Goal: Transaction & Acquisition: Purchase product/service

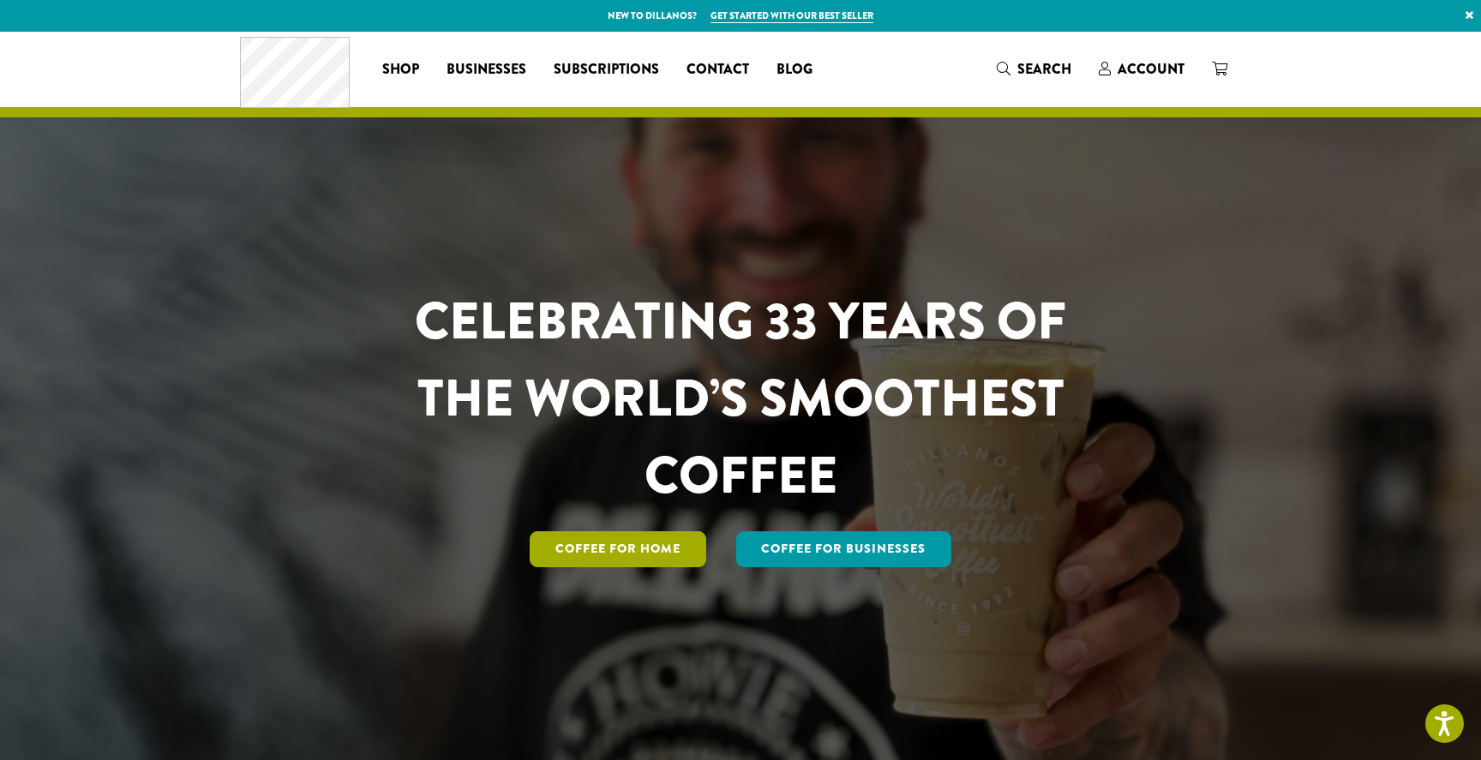
click at [627, 543] on link "Coffee for Home" at bounding box center [618, 549] width 177 height 36
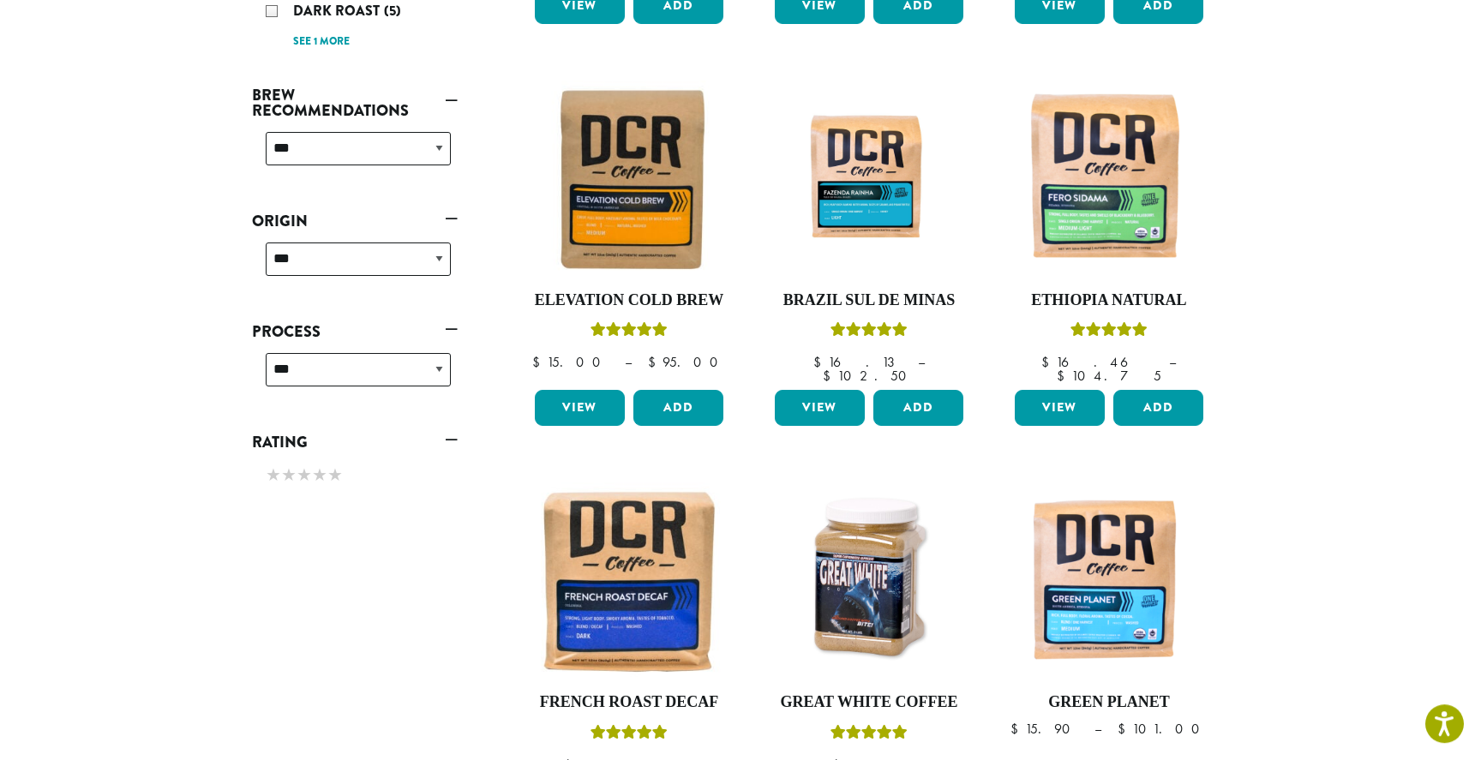
scroll to position [607, 0]
click at [662, 198] on img at bounding box center [629, 179] width 197 height 197
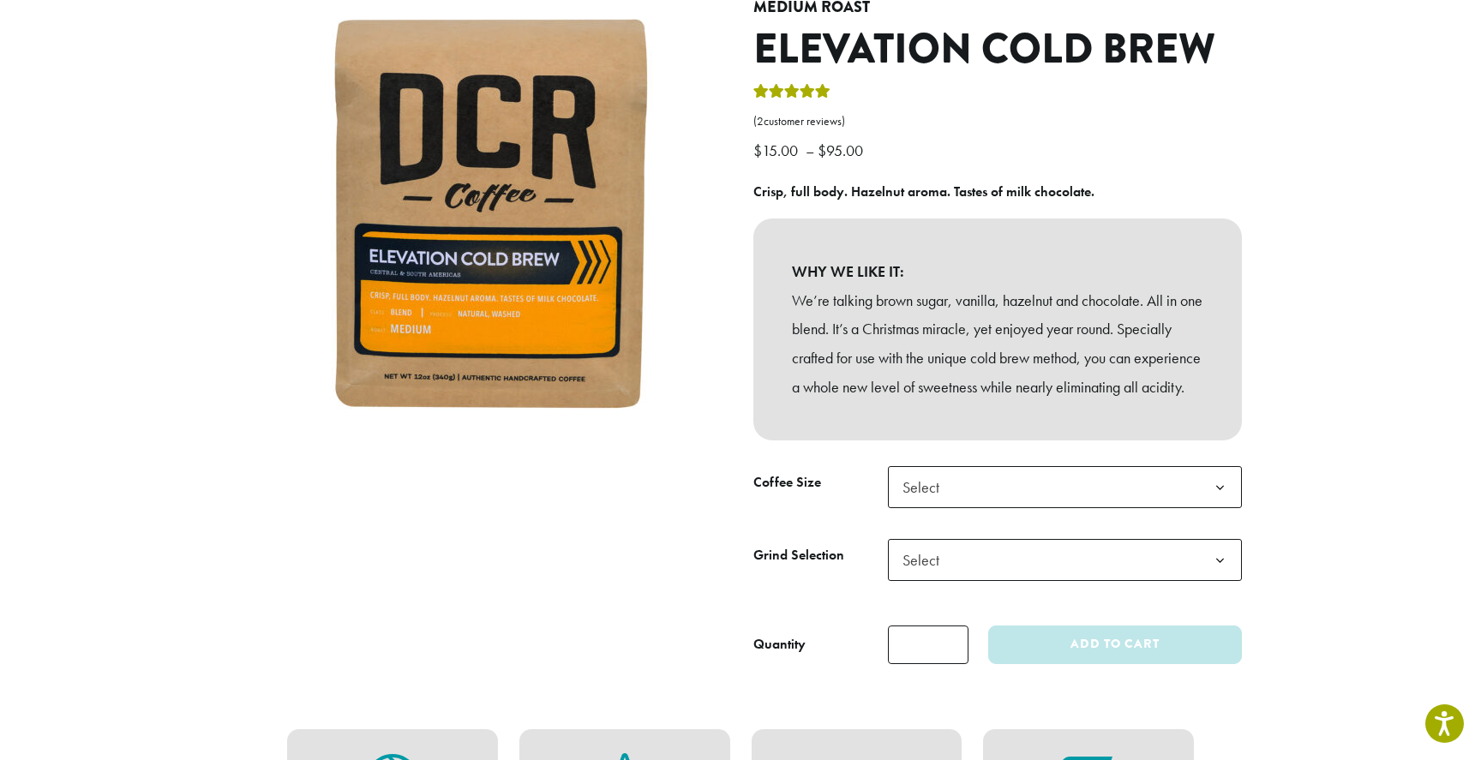
scroll to position [195, 0]
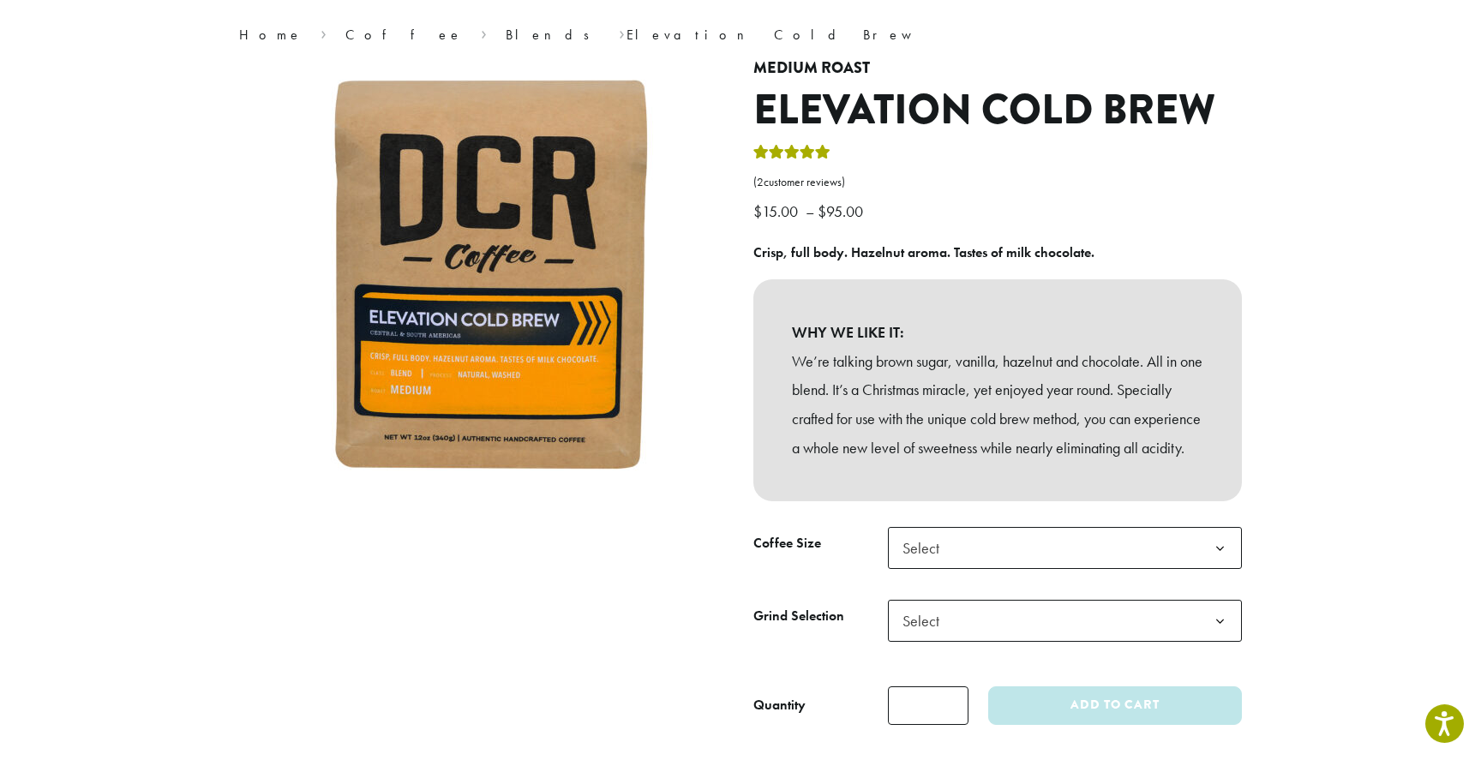
scroll to position [133, 0]
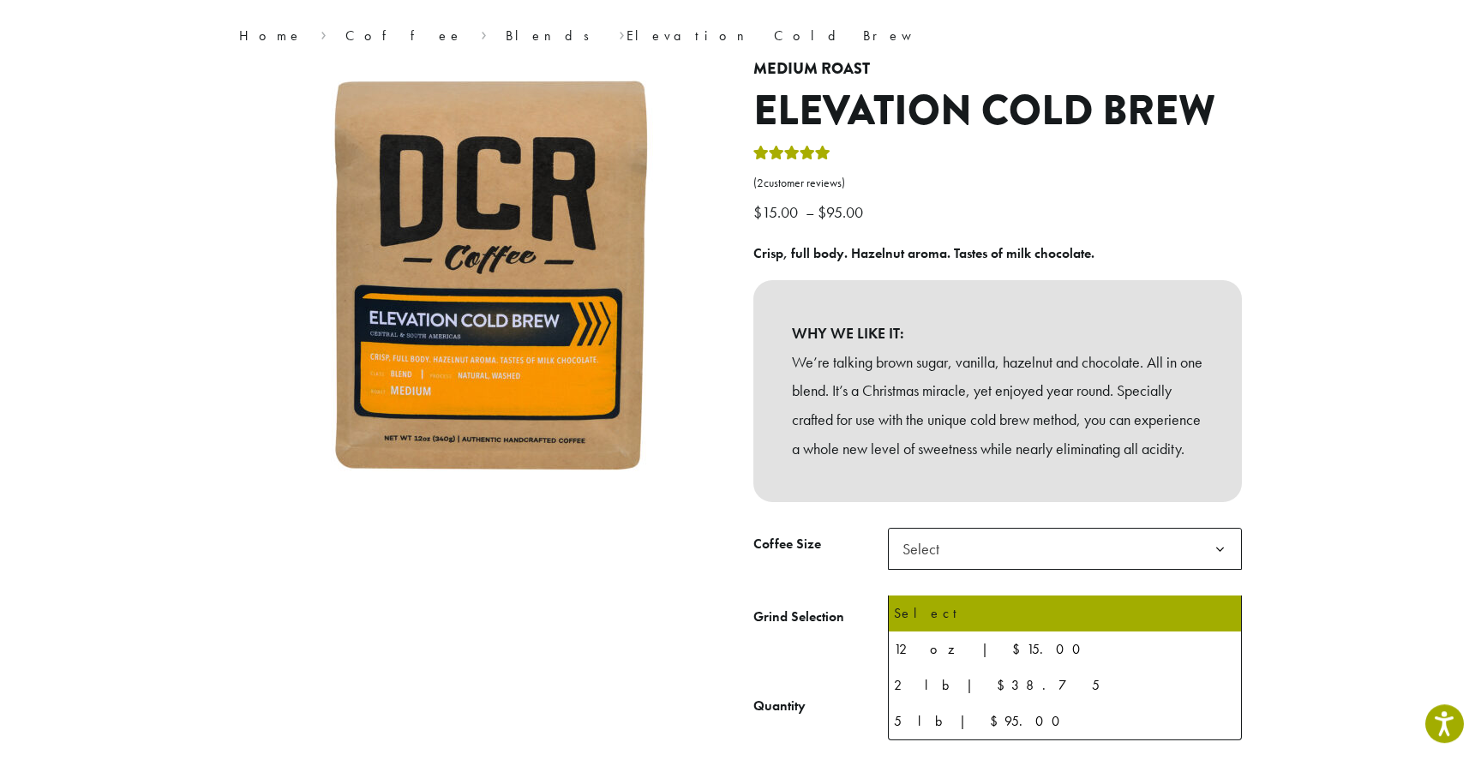
click at [1228, 571] on b at bounding box center [1220, 550] width 42 height 42
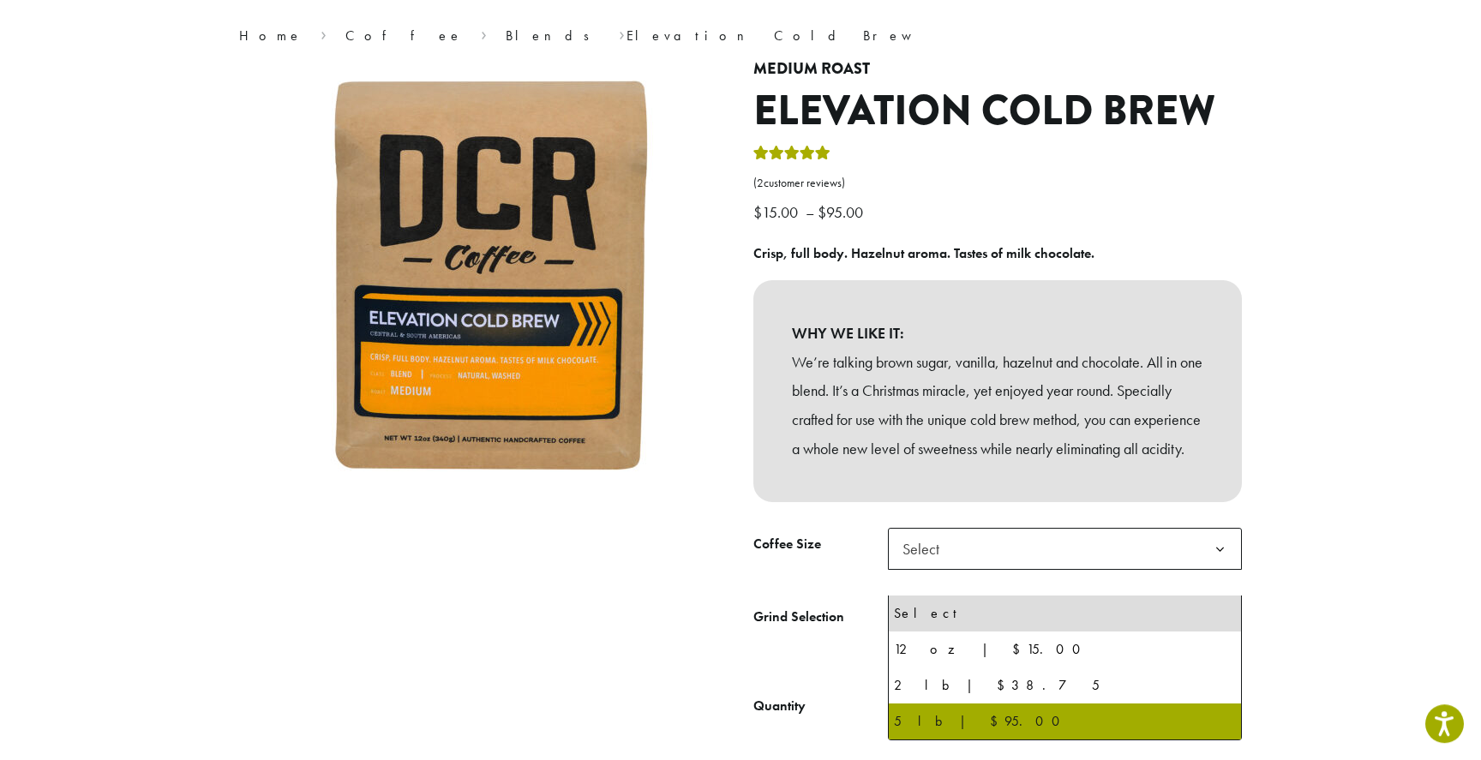
select select "**********"
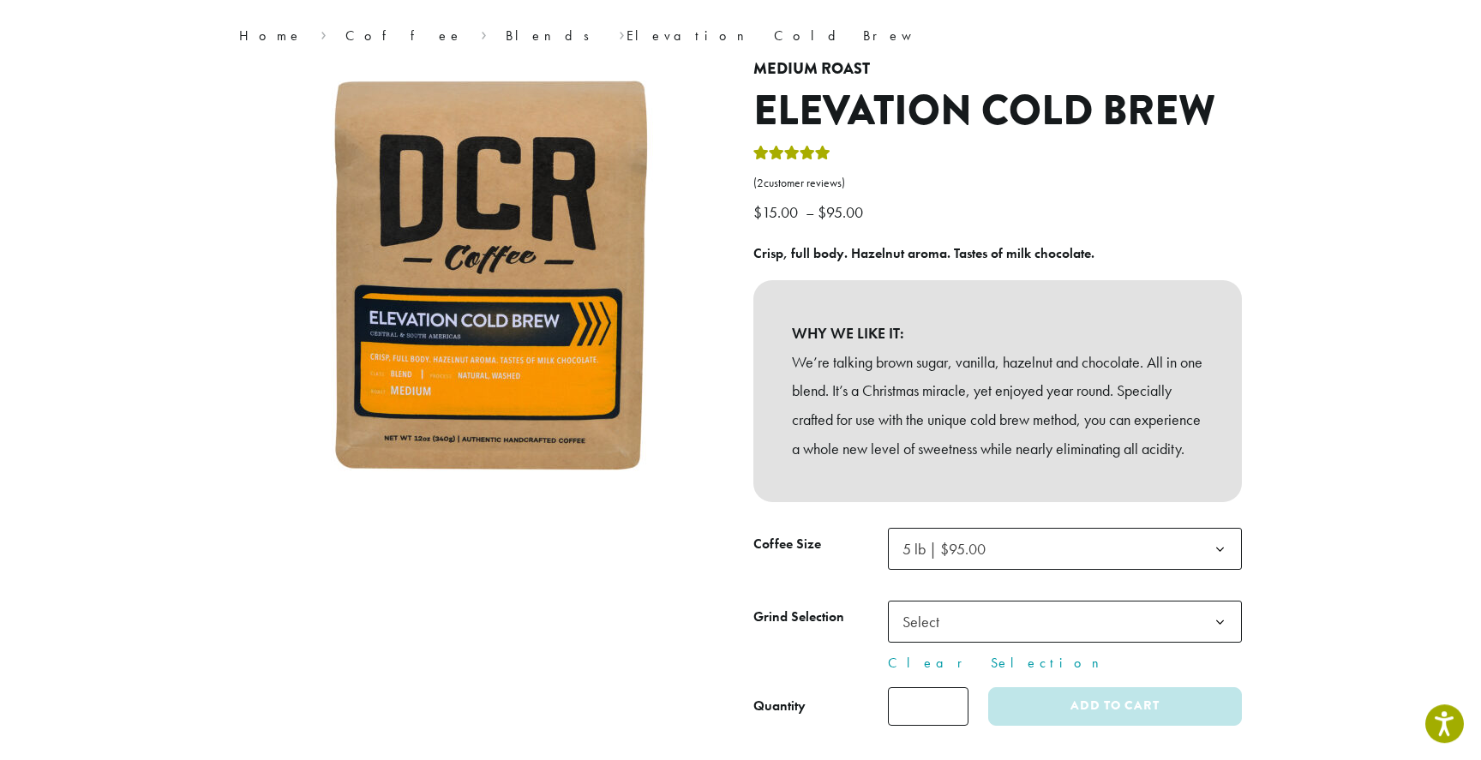
scroll to position [366, 0]
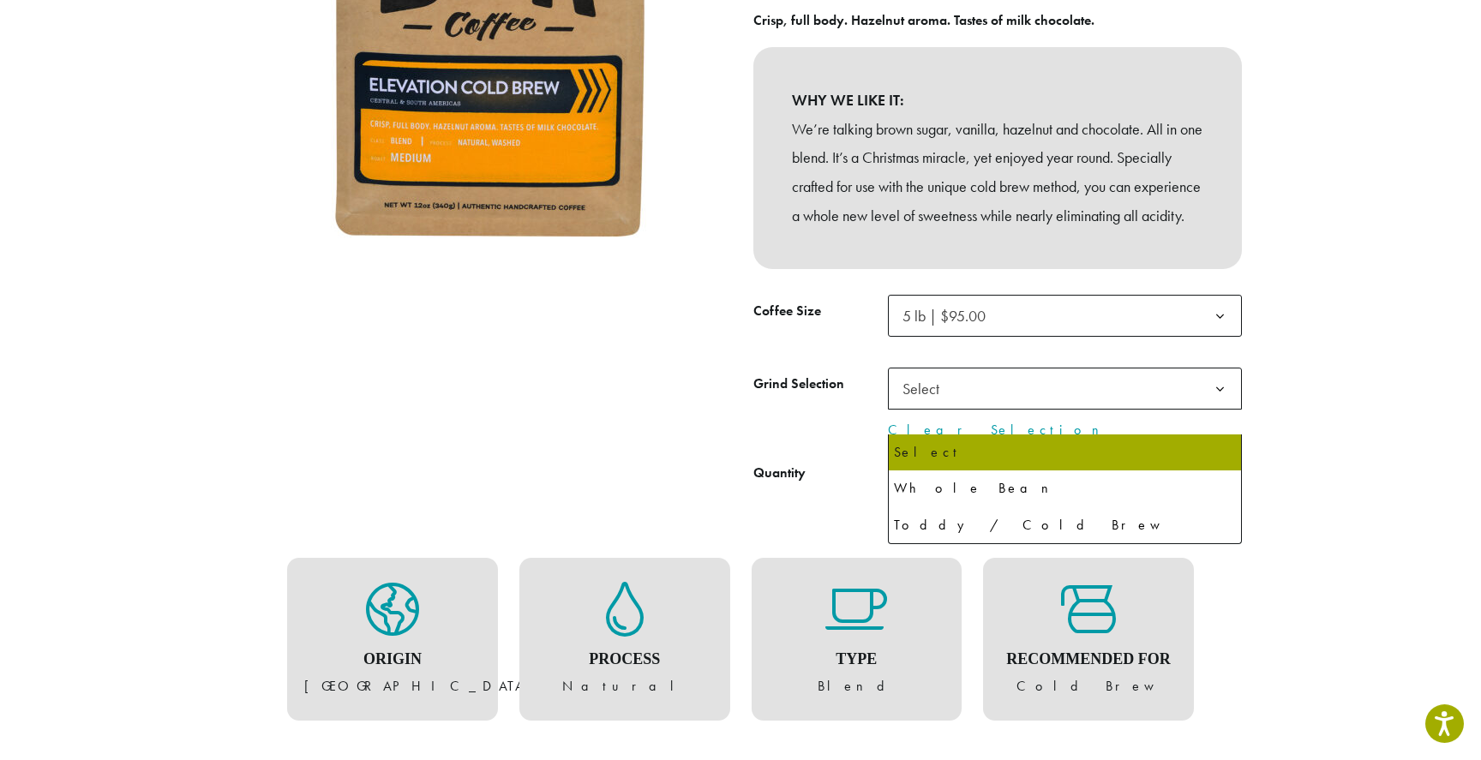
click at [1228, 405] on b at bounding box center [1220, 390] width 42 height 42
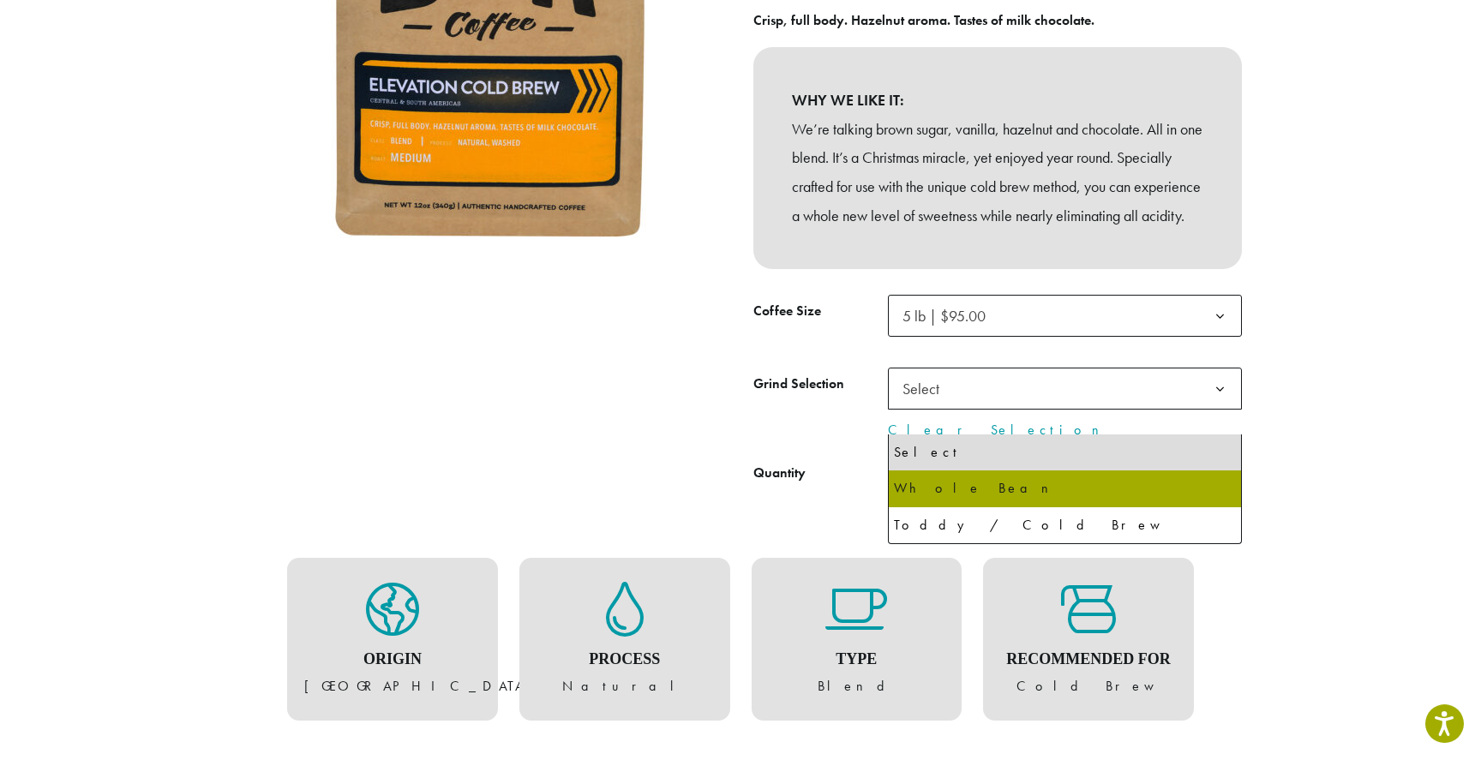
select select "**********"
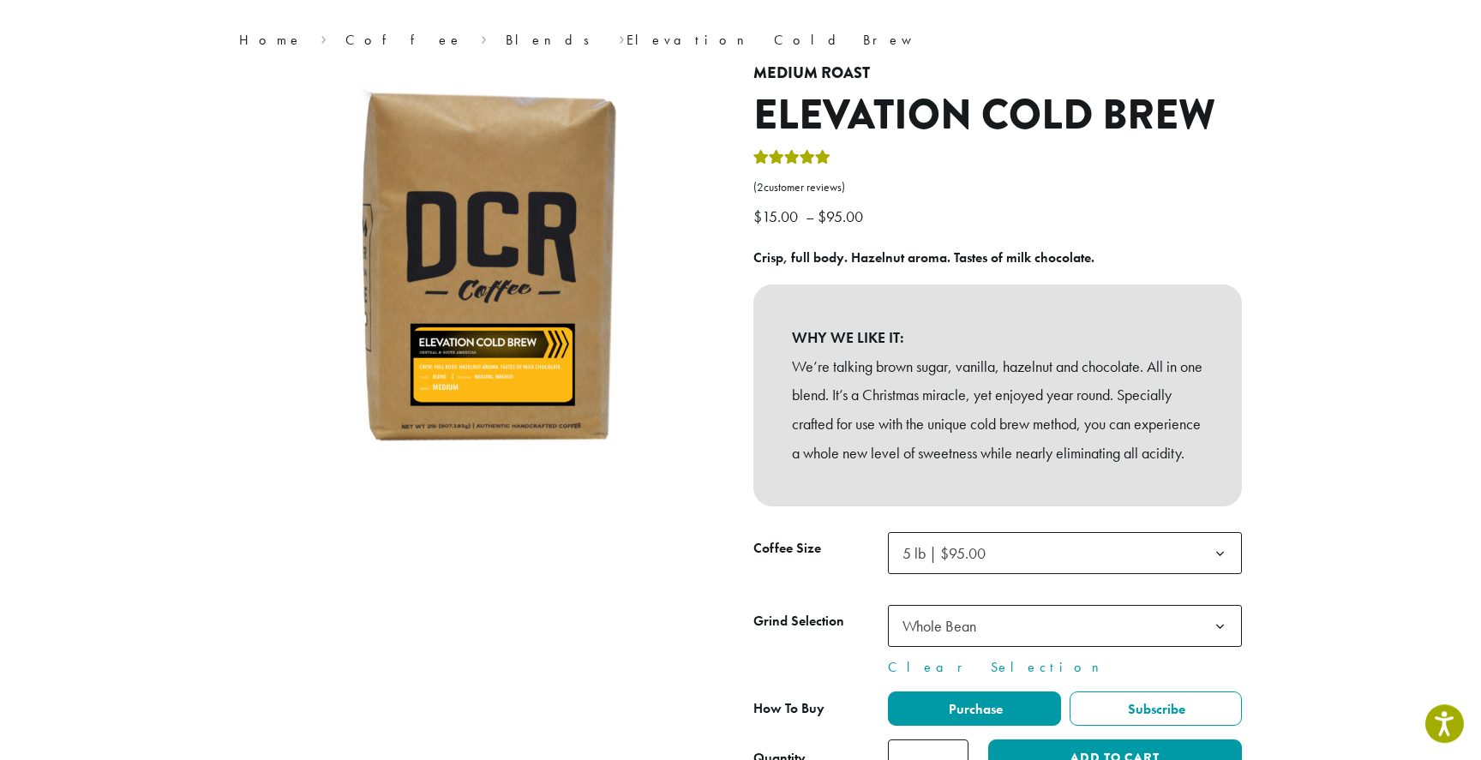
scroll to position [0, 0]
